Goal: Information Seeking & Learning: Learn about a topic

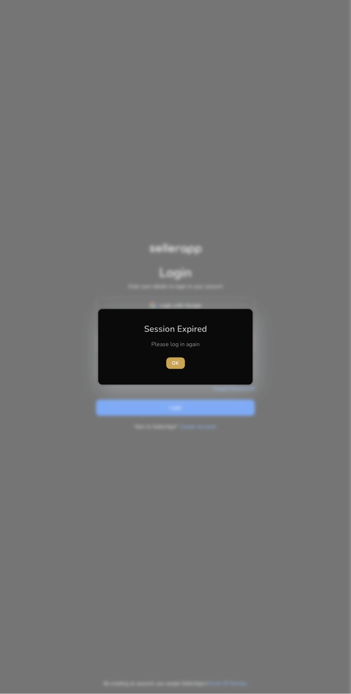
click at [179, 363] on span "OK" at bounding box center [175, 364] width 7 height 8
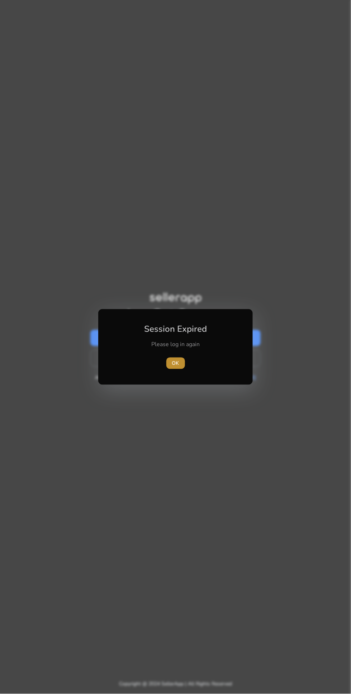
click at [175, 363] on span "OK" at bounding box center [175, 364] width 7 height 8
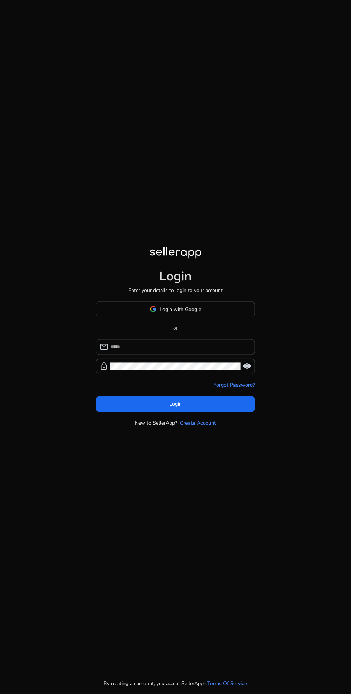
click at [202, 351] on input at bounding box center [179, 347] width 139 height 8
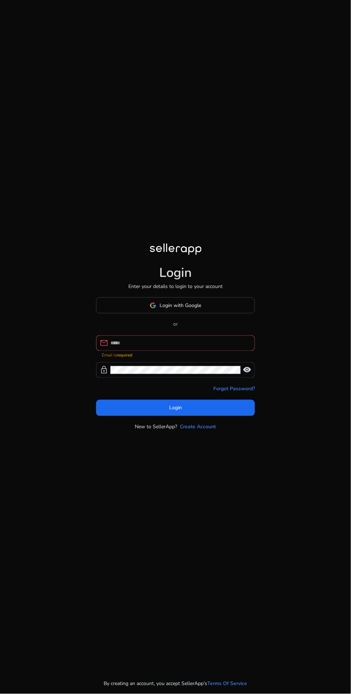
type input "**********"
click button "Login" at bounding box center [175, 408] width 159 height 16
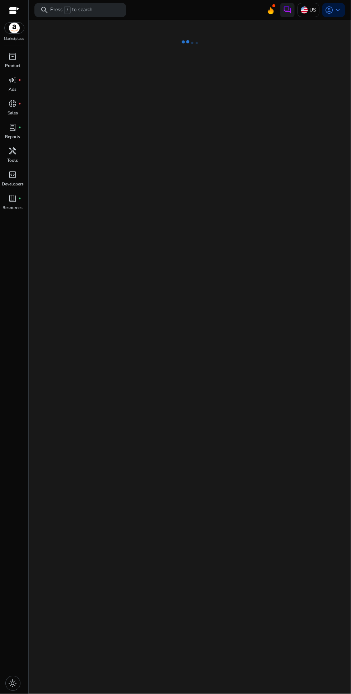
click at [0, 479] on div "inventory_2 Product campaign fiber_manual_record Ads donut_small fiber_manual_r…" at bounding box center [14, 372] width 28 height 643
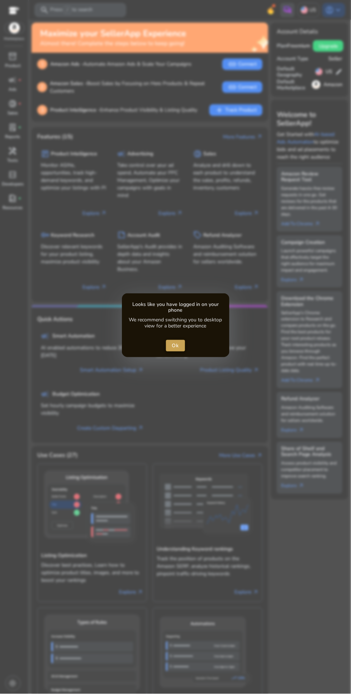
click at [184, 339] on span "close dialog" at bounding box center [175, 345] width 19 height 17
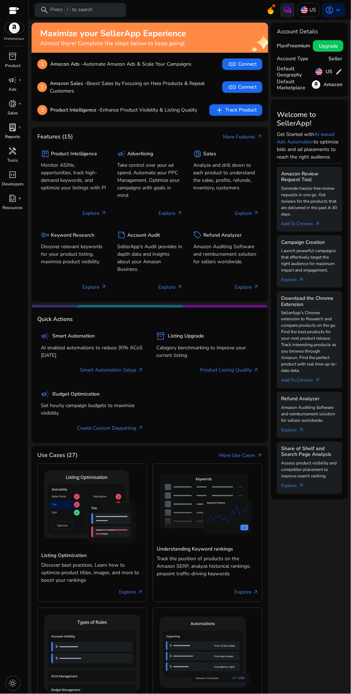
click at [20, 127] on span "fiber_manual_record" at bounding box center [20, 127] width 3 height 3
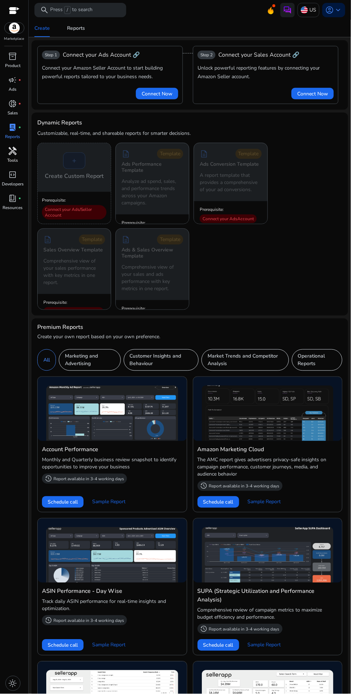
click at [16, 148] on span "handyman" at bounding box center [13, 151] width 9 height 9
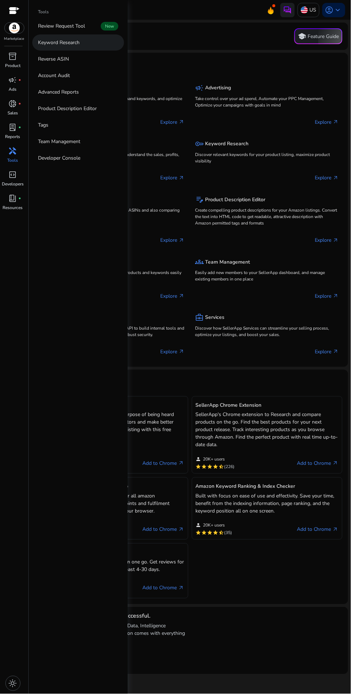
click at [85, 42] on link "Keyword Research" at bounding box center [78, 42] width 92 height 16
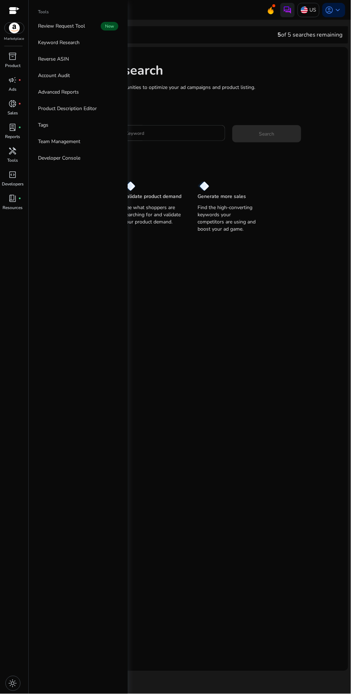
click at [183, 134] on input "Enter Keyword" at bounding box center [167, 133] width 106 height 8
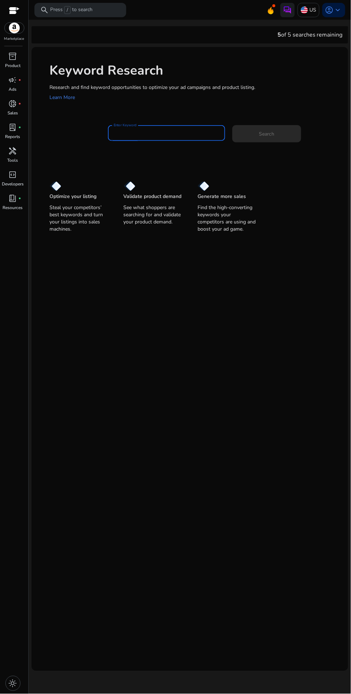
click at [172, 134] on input "Enter Keyword" at bounding box center [167, 133] width 106 height 8
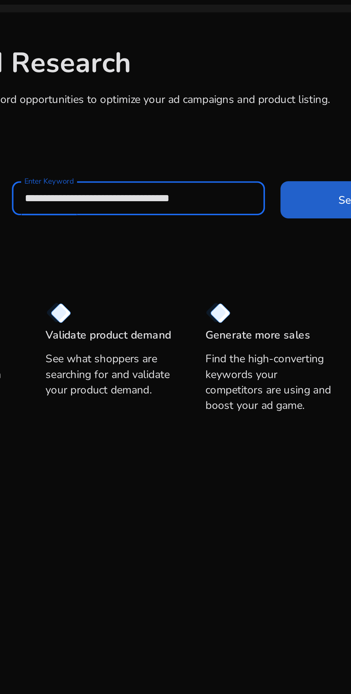
type input "**********"
click at [247, 135] on span at bounding box center [266, 133] width 69 height 17
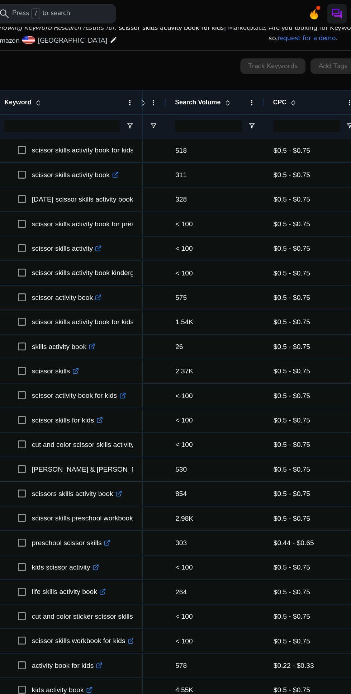
scroll to position [0, 173]
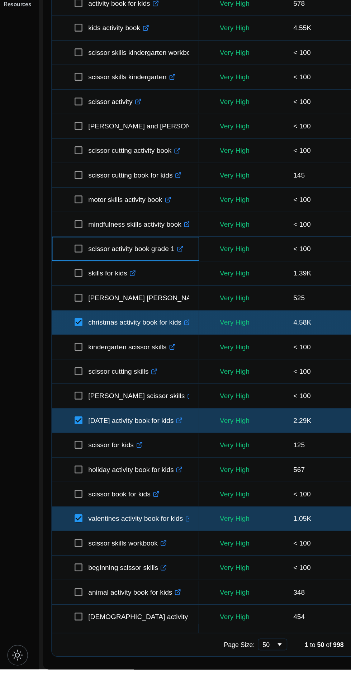
click at [58, 393] on span at bounding box center [60, 386] width 10 height 15
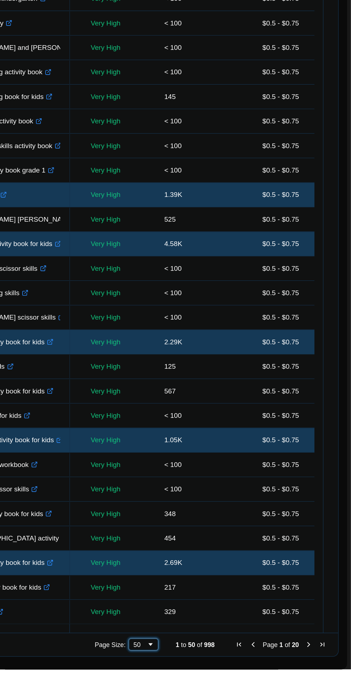
click at [203, 674] on span "Page Size" at bounding box center [205, 676] width 6 height 6
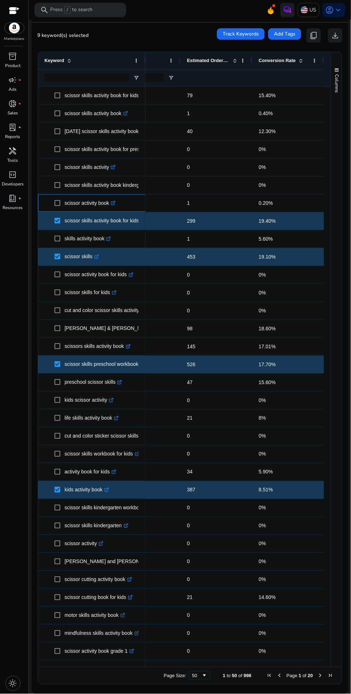
click at [66, 210] on p "scissor activity book .st0{fill:#2c8af8}" at bounding box center [90, 203] width 51 height 15
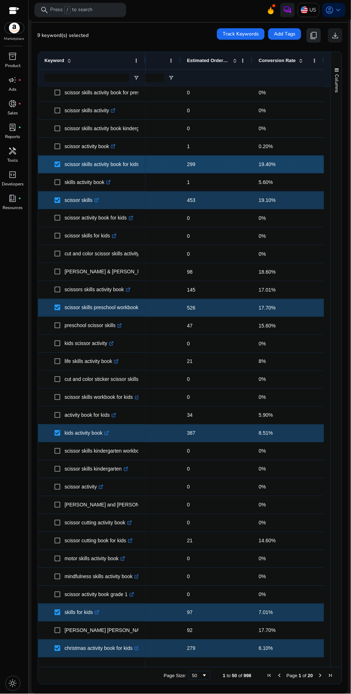
click at [315, 37] on span "content_copy" at bounding box center [313, 35] width 9 height 9
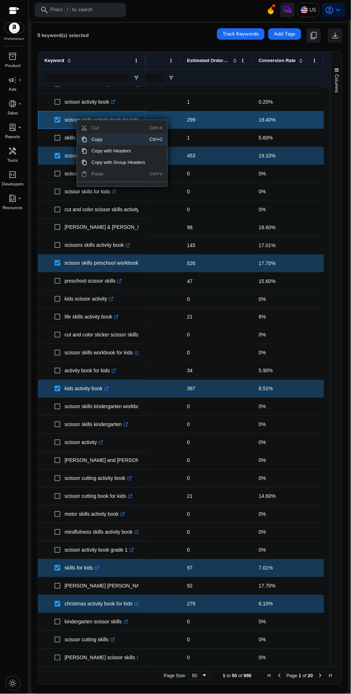
copy body "Marketplace inventory_2 Product campaign fiber_manual_record Ads donut_small fi…"
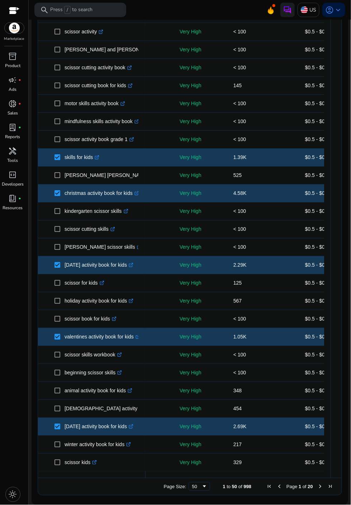
scroll to position [0, 29]
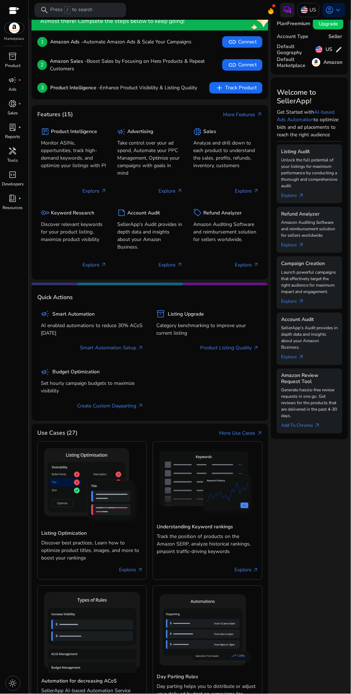
scroll to position [15, 0]
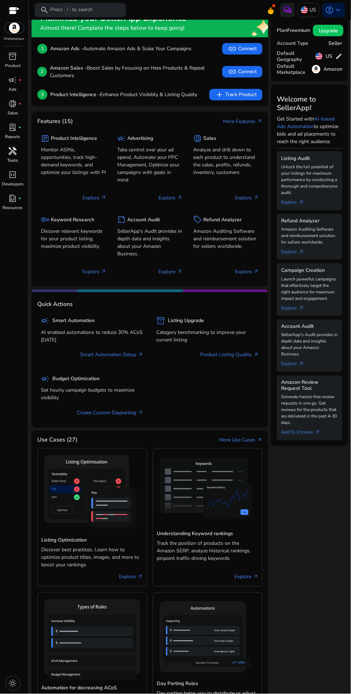
click at [13, 150] on span "handyman" at bounding box center [13, 151] width 9 height 9
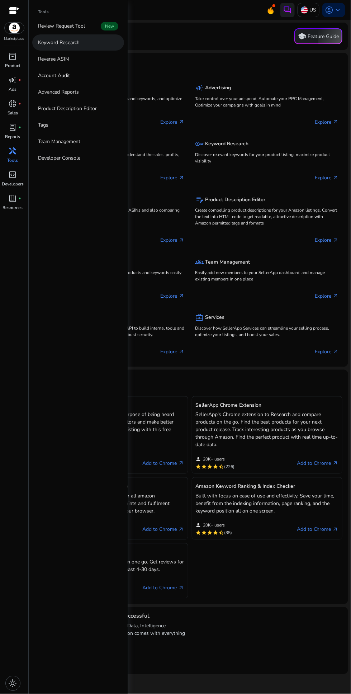
click at [78, 42] on p "Keyword Research" at bounding box center [59, 43] width 42 height 8
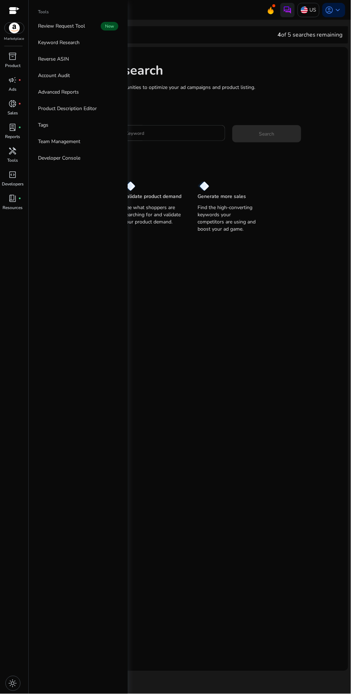
click at [166, 131] on input "Enter Keyword" at bounding box center [167, 133] width 106 height 8
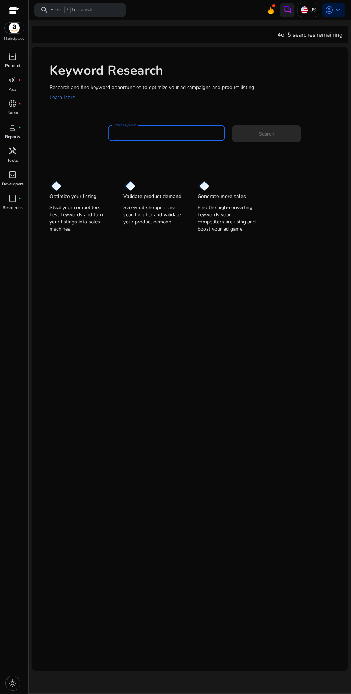
click at [159, 132] on input "Enter Keyword" at bounding box center [167, 133] width 106 height 8
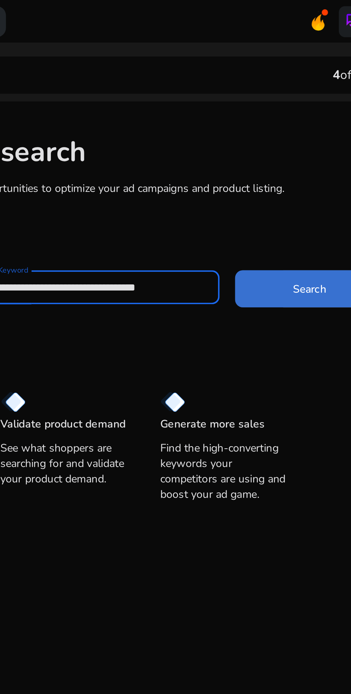
type input "**********"
click at [256, 135] on span at bounding box center [266, 133] width 69 height 17
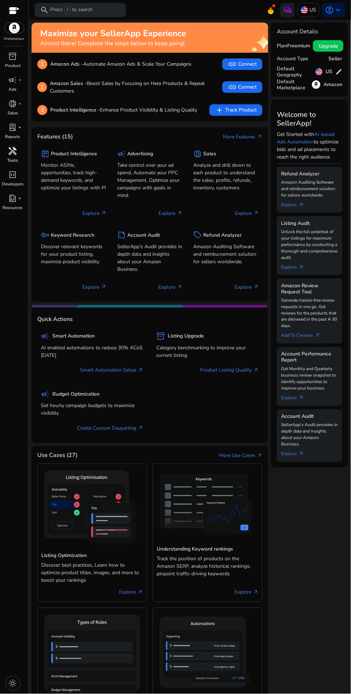
click at [11, 161] on p "Tools" at bounding box center [13, 160] width 11 height 6
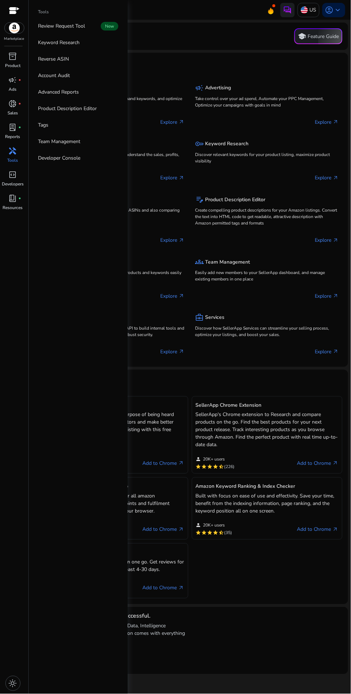
click at [11, 161] on p "Tools" at bounding box center [13, 160] width 11 height 6
click at [52, 41] on p "Keyword Research" at bounding box center [59, 43] width 42 height 8
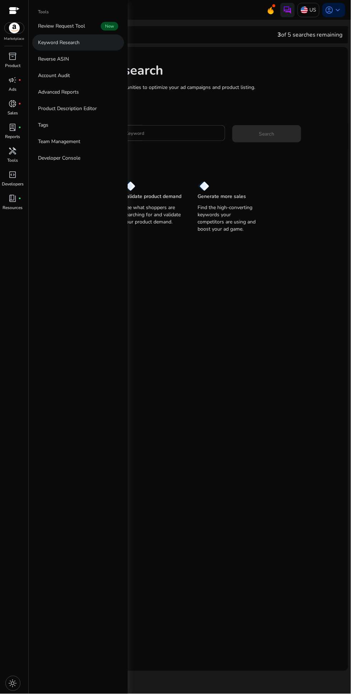
click at [95, 46] on link "Keyword Research" at bounding box center [78, 42] width 92 height 16
click at [170, 129] on input "Enter Keyword" at bounding box center [167, 133] width 106 height 8
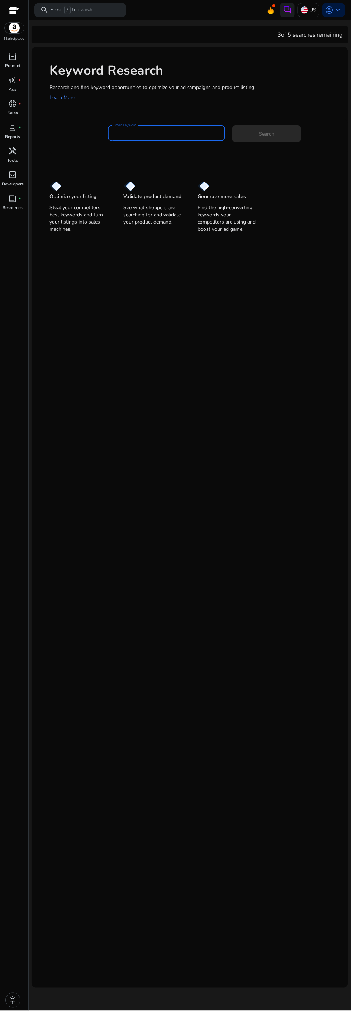
click at [159, 130] on input "Enter Keyword" at bounding box center [167, 133] width 106 height 8
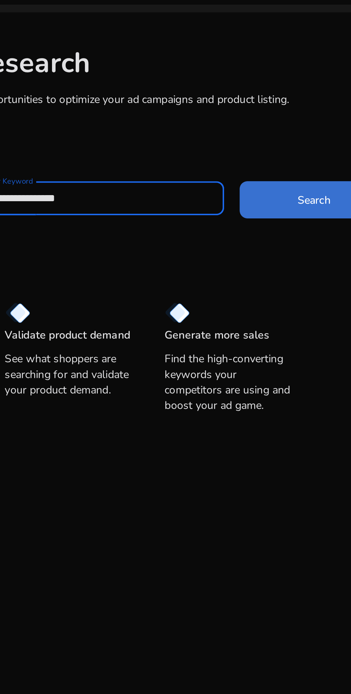
type input "**********"
click at [262, 137] on span "Search" at bounding box center [266, 134] width 15 height 8
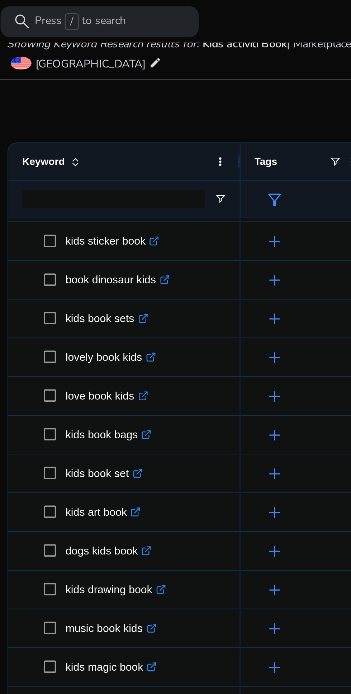
scroll to position [179, 0]
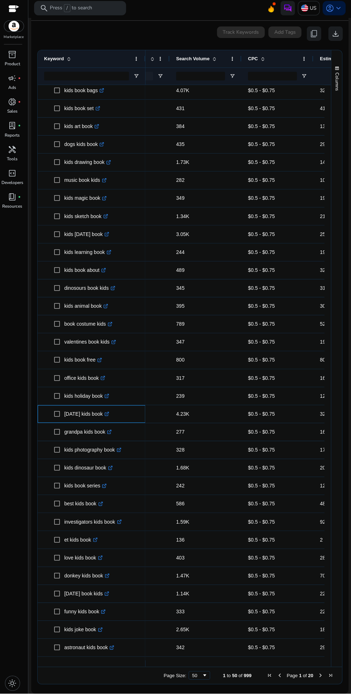
click at [107, 414] on icon at bounding box center [108, 414] width 3 height 3
